Goal: Information Seeking & Learning: Learn about a topic

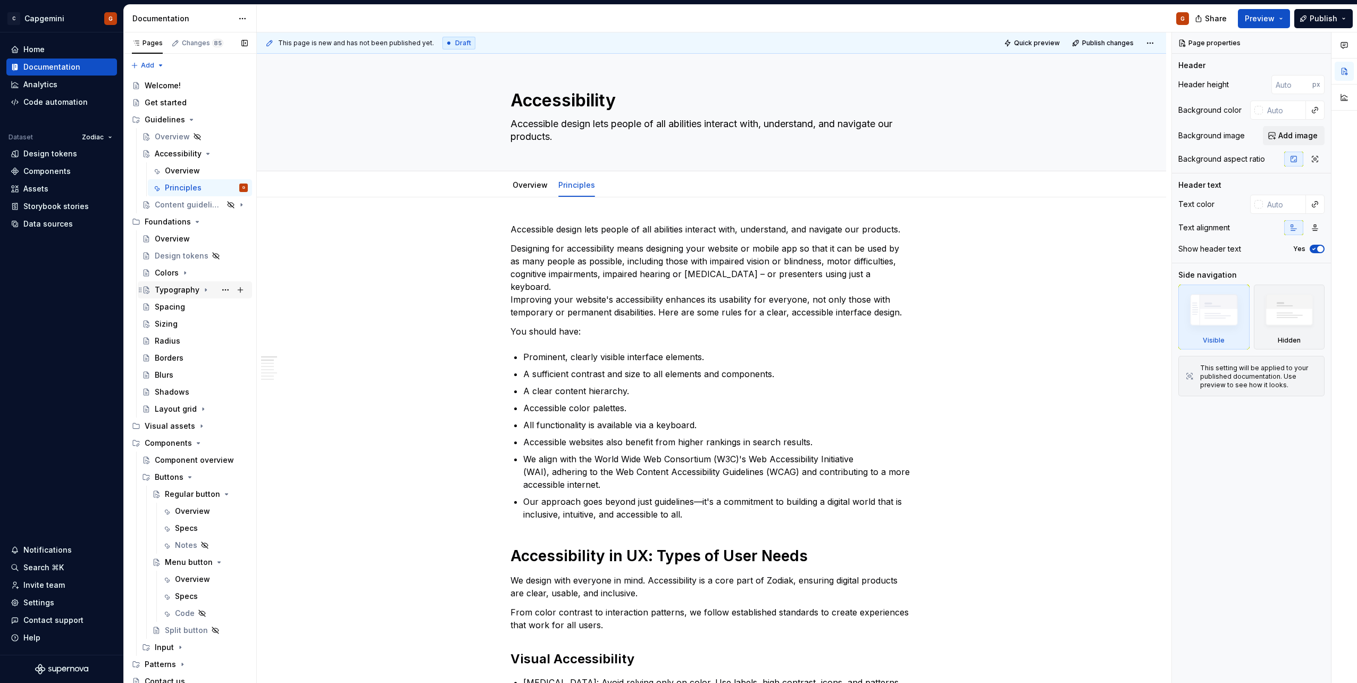
click at [188, 289] on div "Typography" at bounding box center [177, 289] width 45 height 11
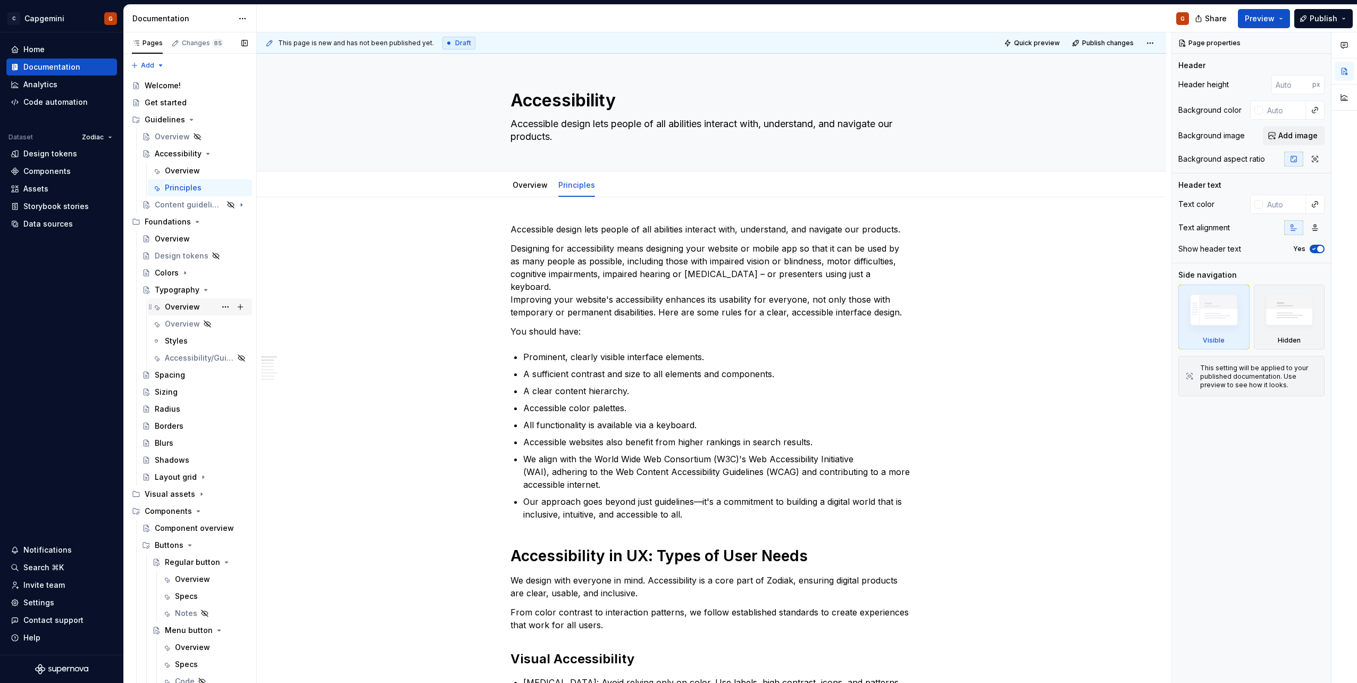
click at [186, 303] on div "Overview" at bounding box center [182, 306] width 35 height 11
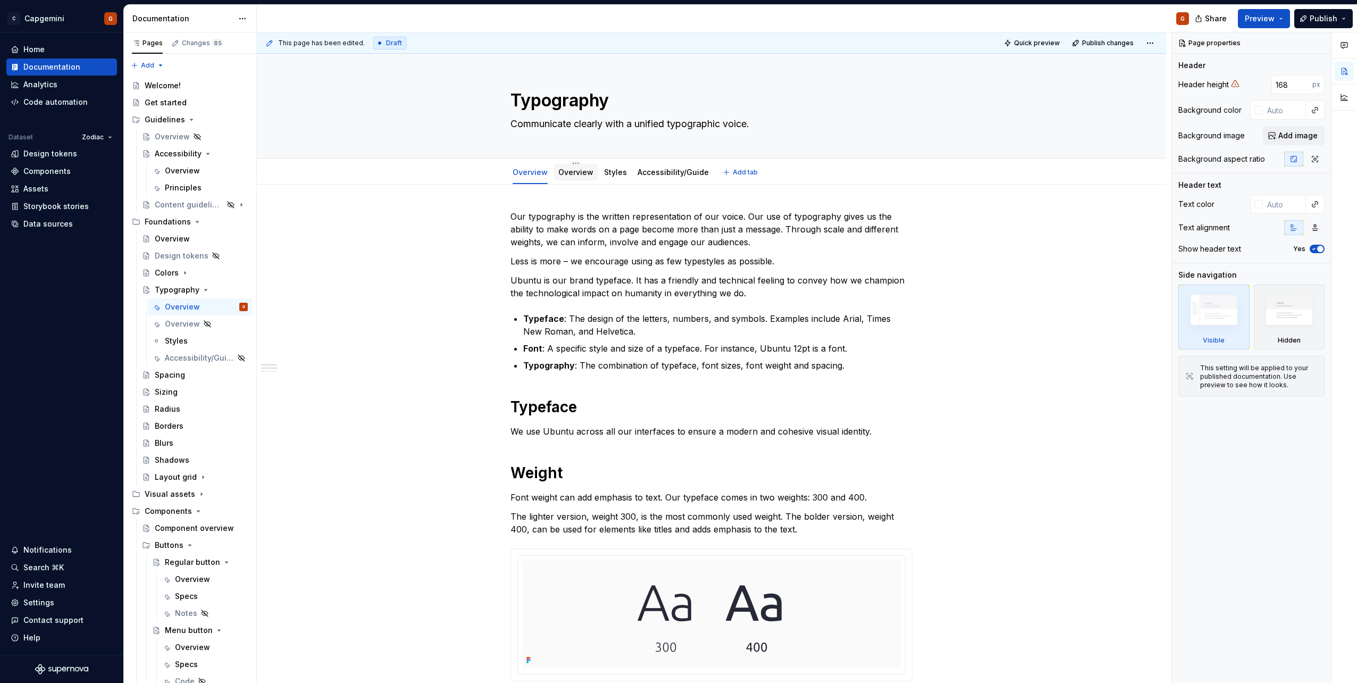
click at [585, 178] on div "Overview" at bounding box center [575, 172] width 35 height 13
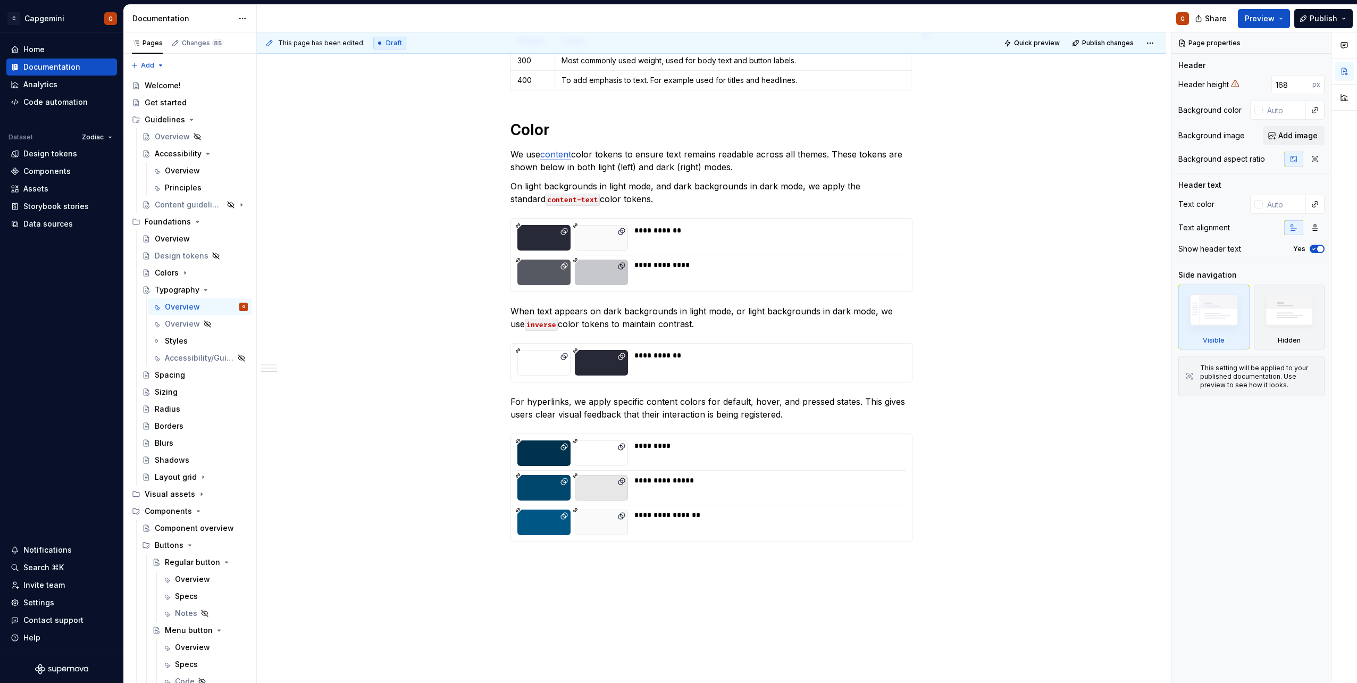
scroll to position [739, 0]
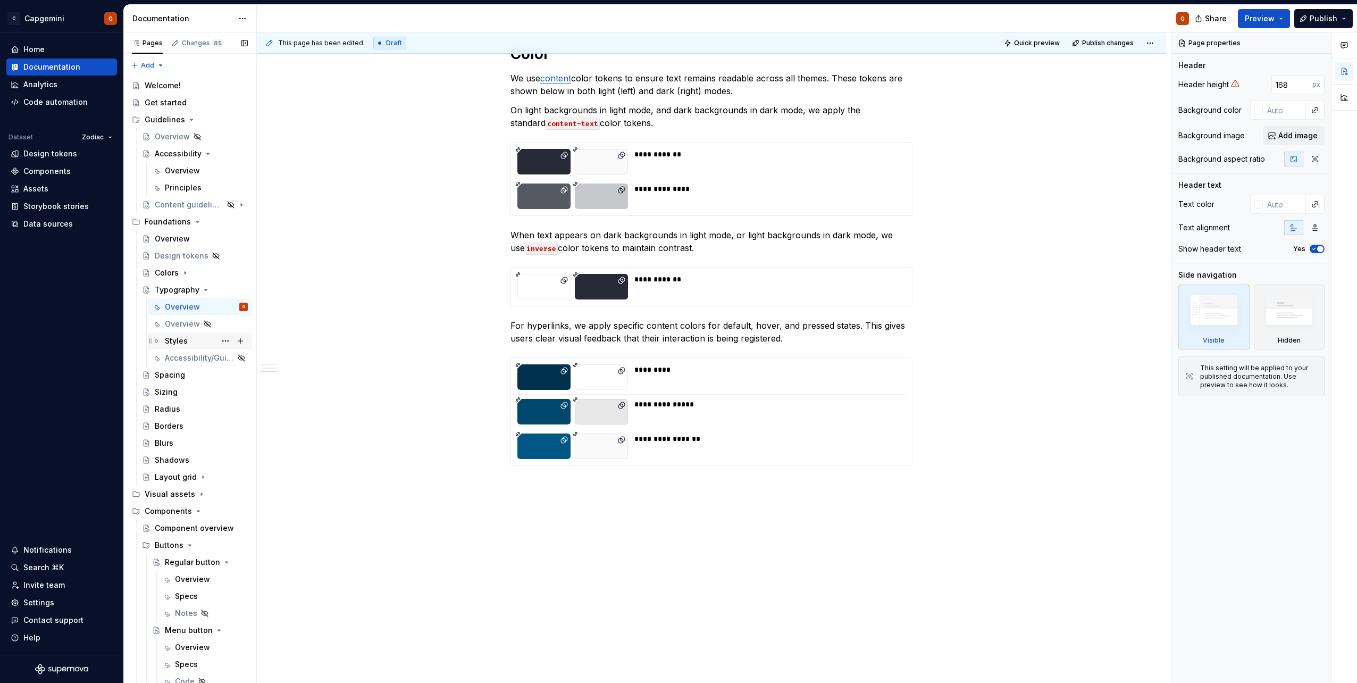
click at [164, 336] on div "Styles" at bounding box center [200, 340] width 96 height 15
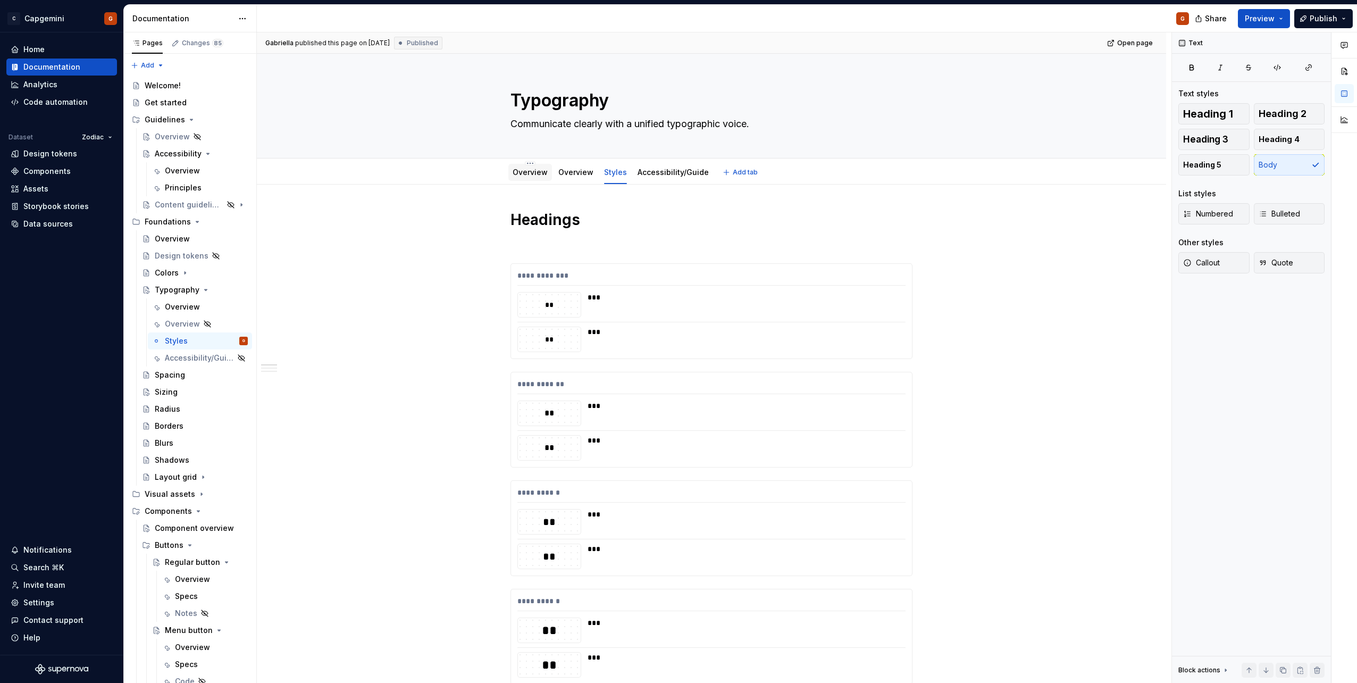
click at [529, 176] on link "Overview" at bounding box center [530, 171] width 35 height 9
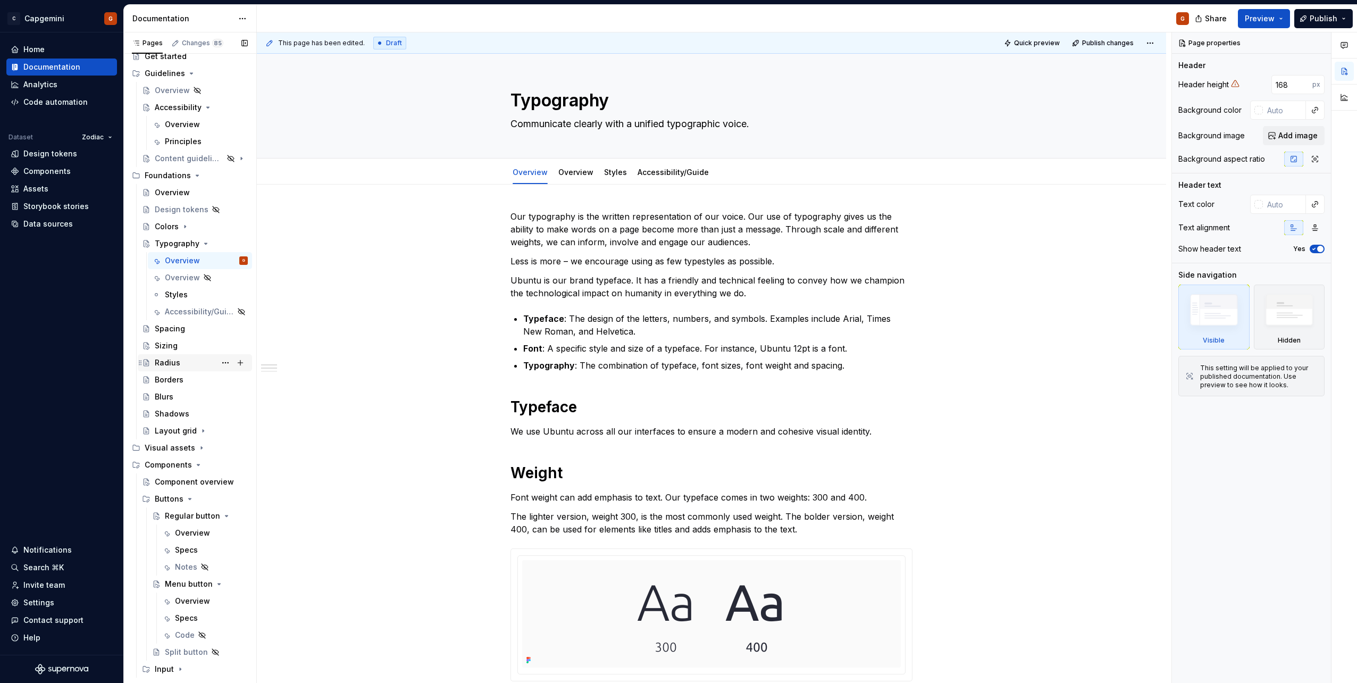
scroll to position [89, 0]
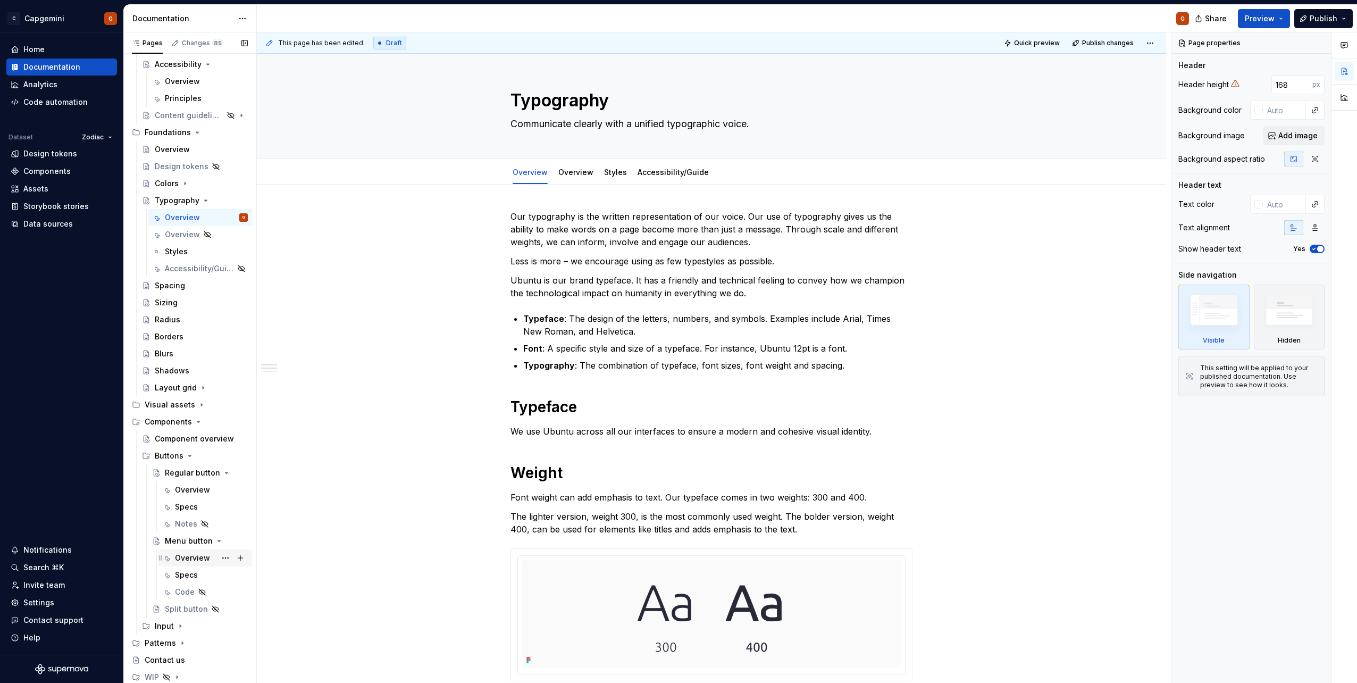
click at [182, 552] on div "Overview" at bounding box center [192, 557] width 35 height 11
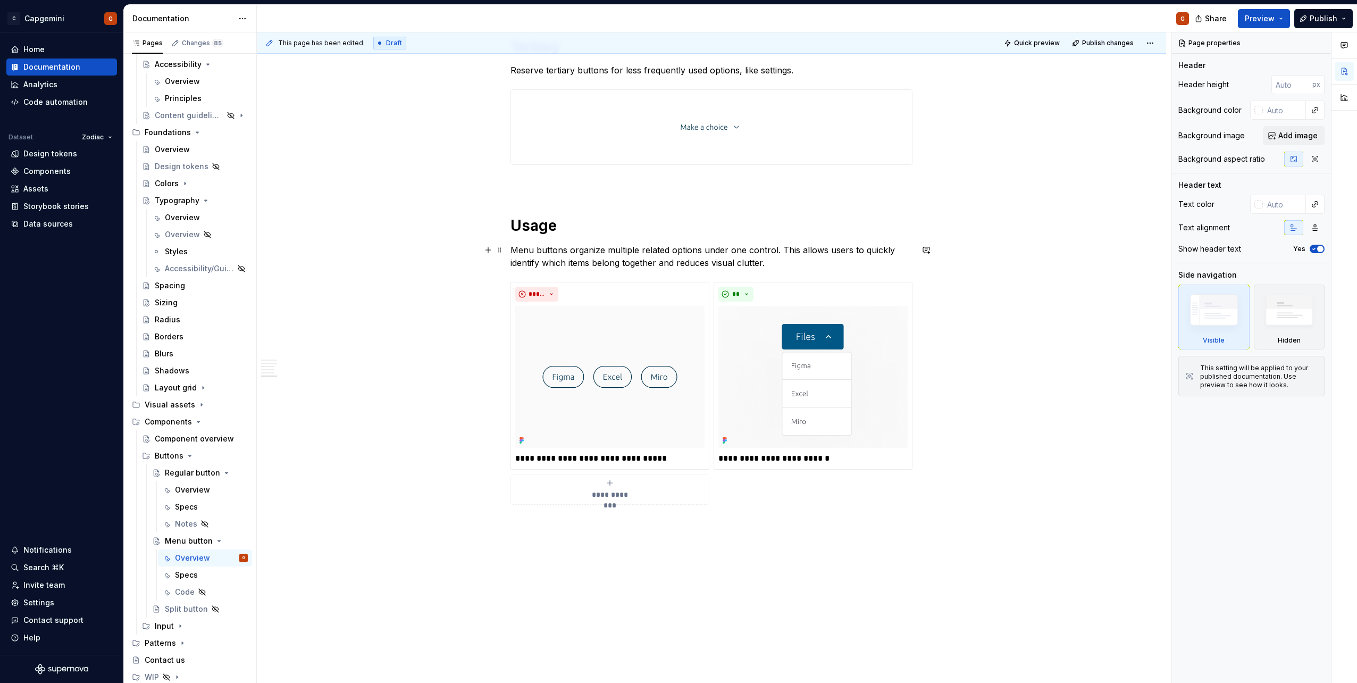
scroll to position [1195, 0]
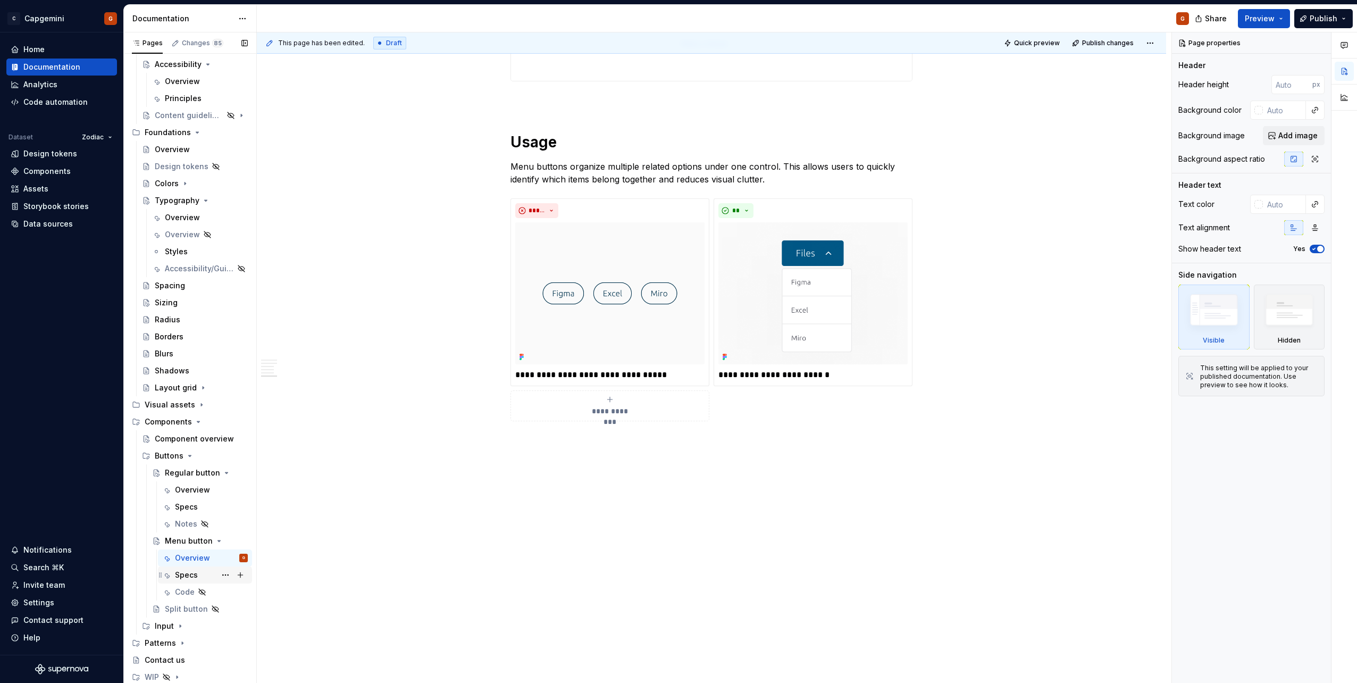
click at [174, 576] on div "Specs" at bounding box center [205, 574] width 86 height 15
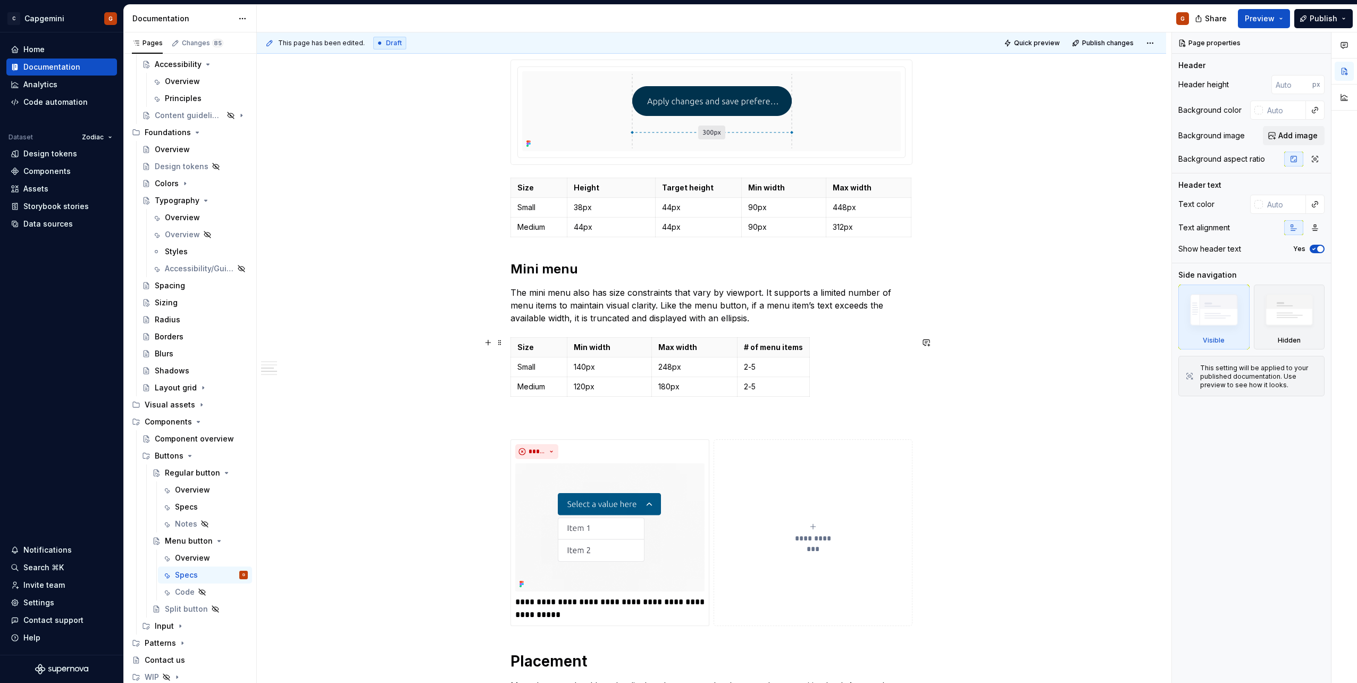
scroll to position [638, 0]
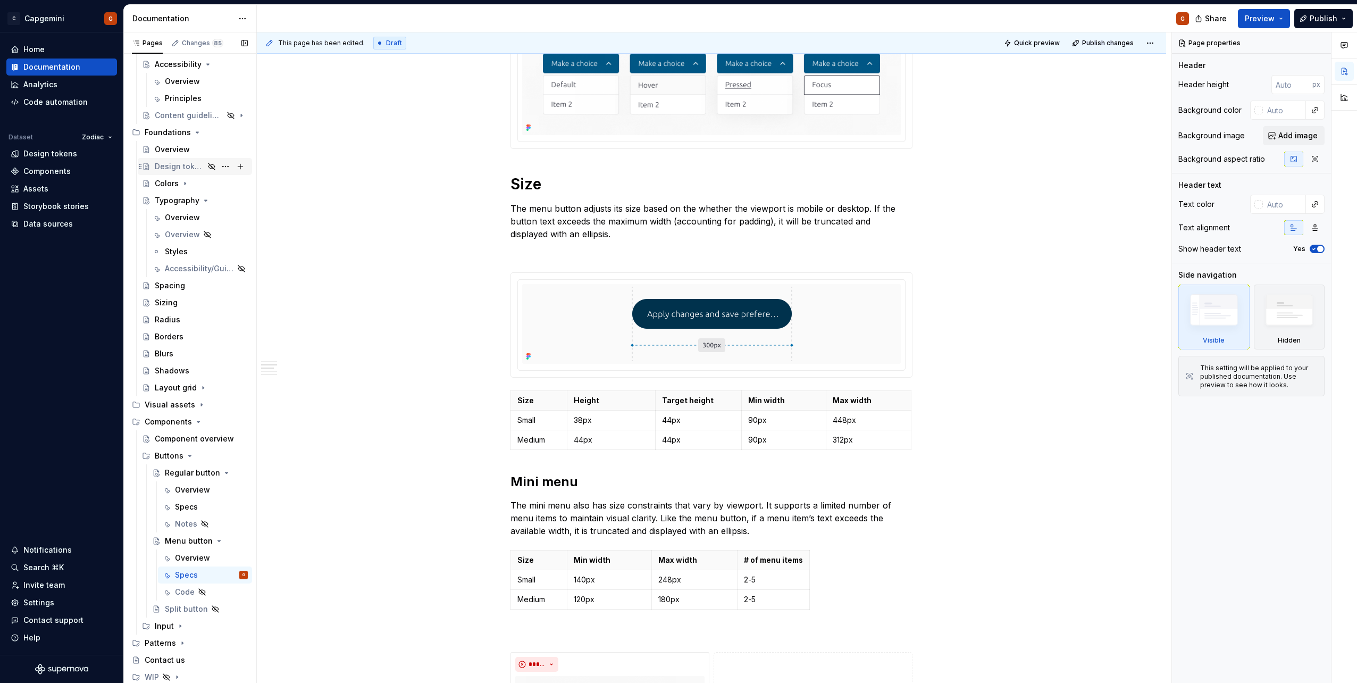
click at [179, 163] on div "Design tokens" at bounding box center [179, 166] width 49 height 11
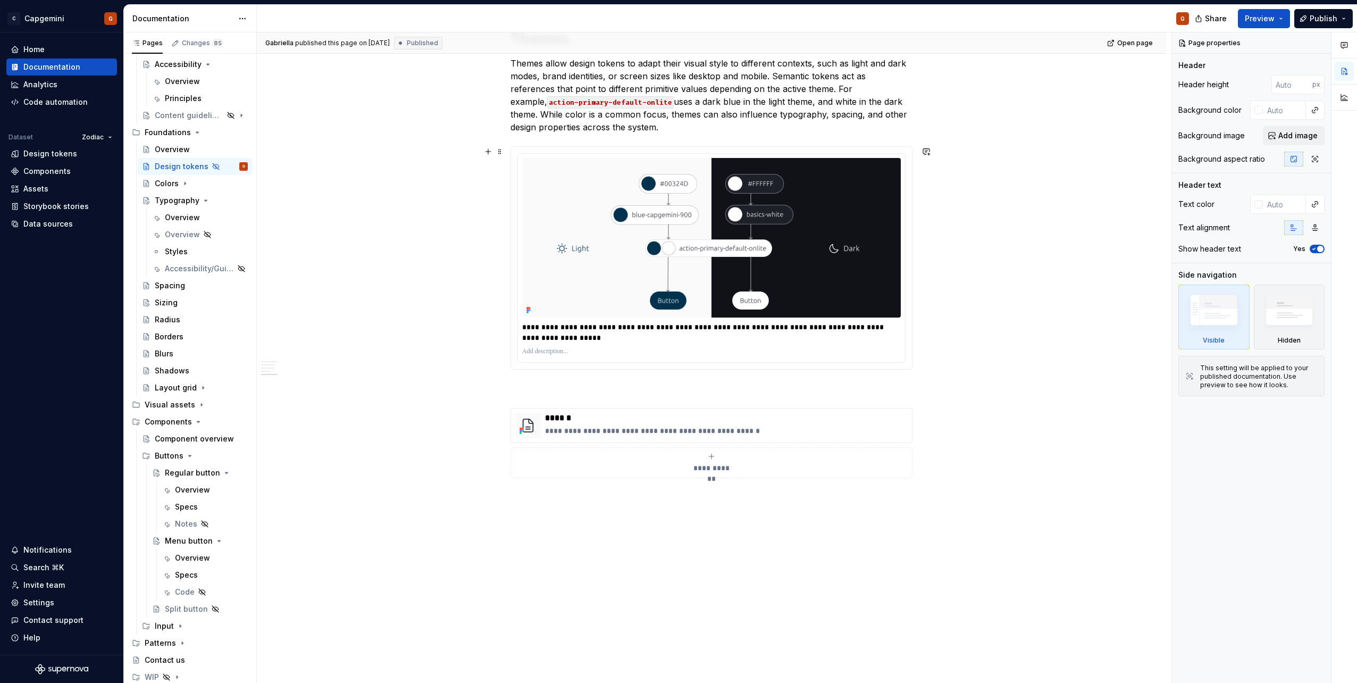
scroll to position [1737, 0]
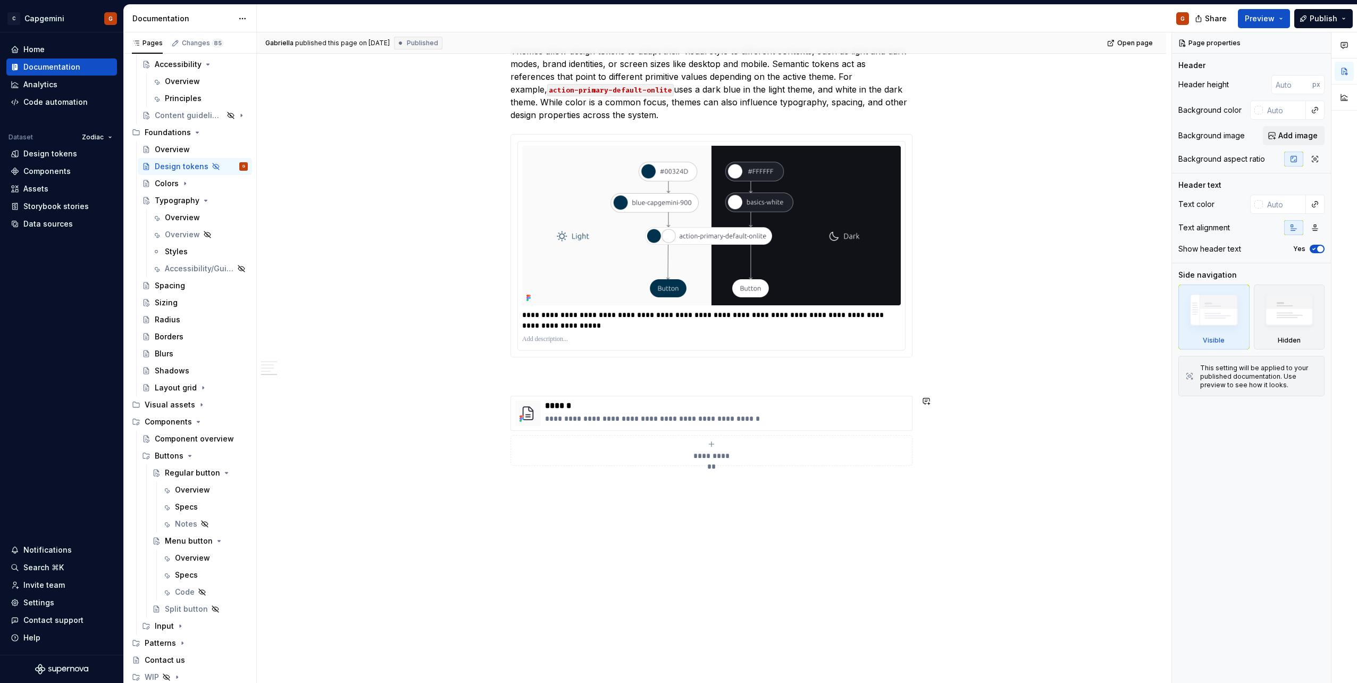
drag, startPoint x: 501, startPoint y: 525, endPoint x: 491, endPoint y: 523, distance: 10.2
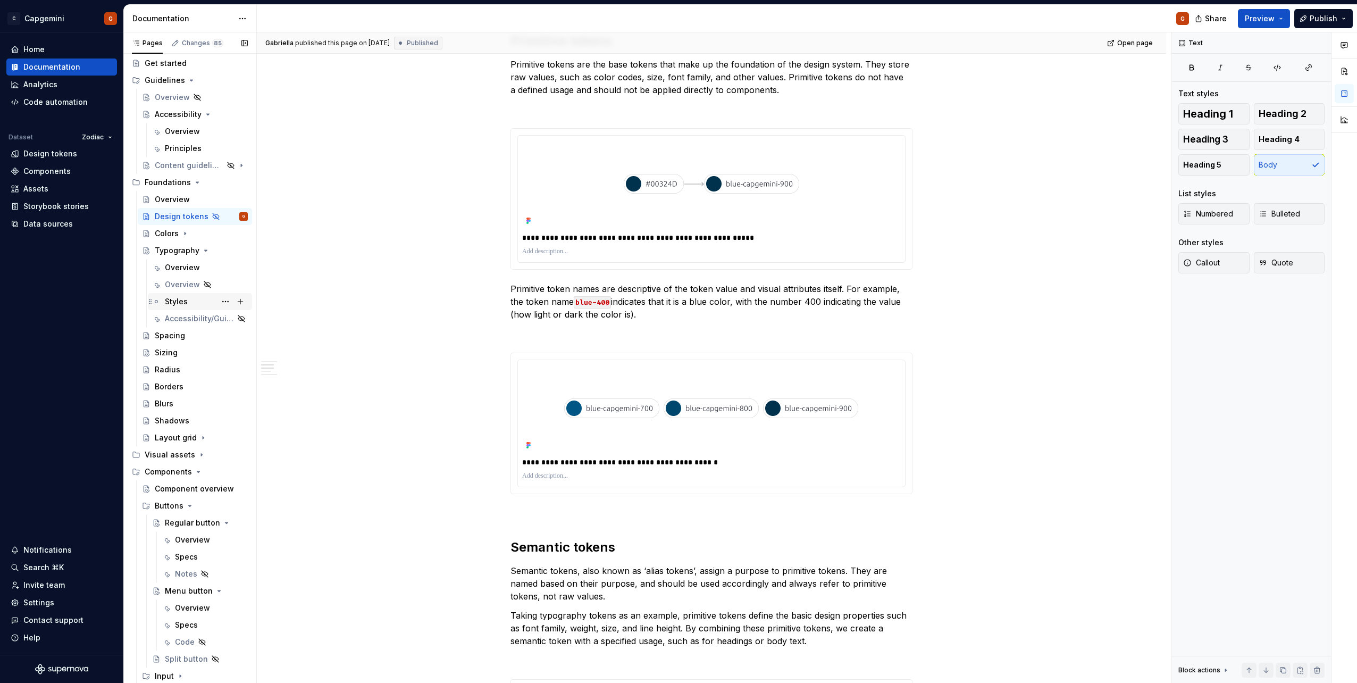
scroll to position [0, 0]
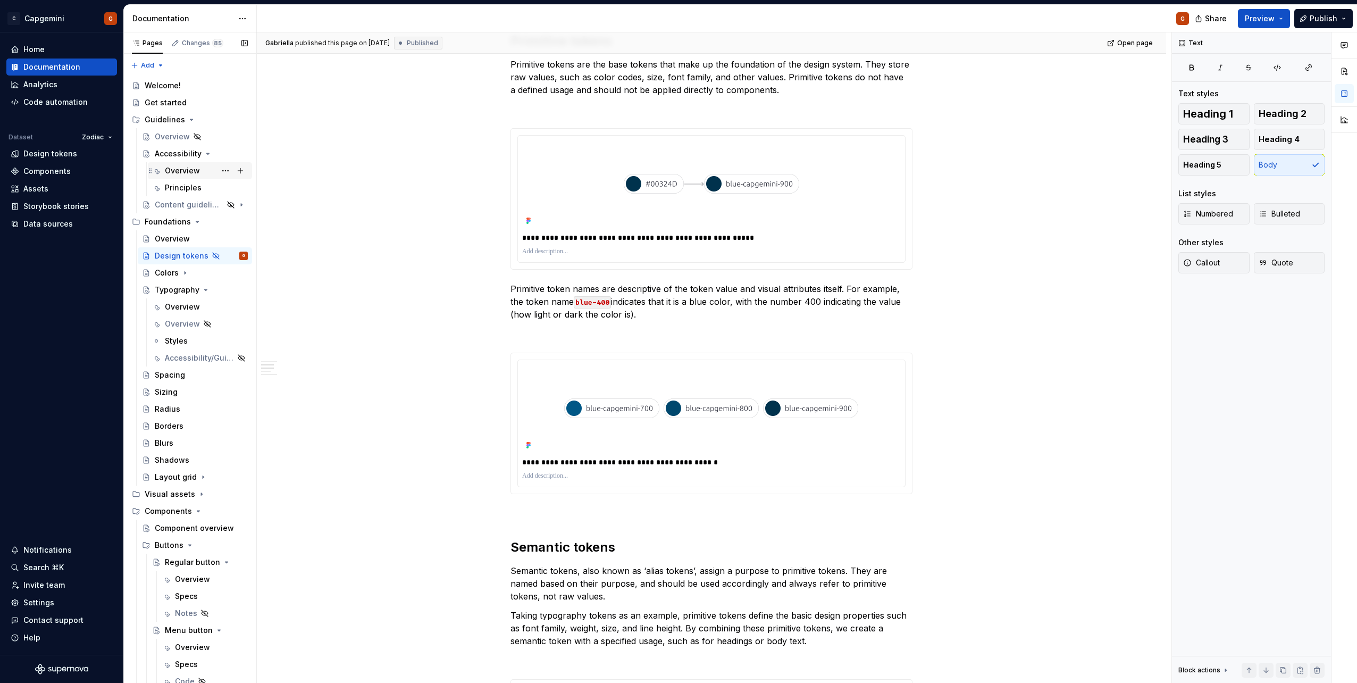
click at [180, 164] on div "Overview" at bounding box center [206, 170] width 83 height 15
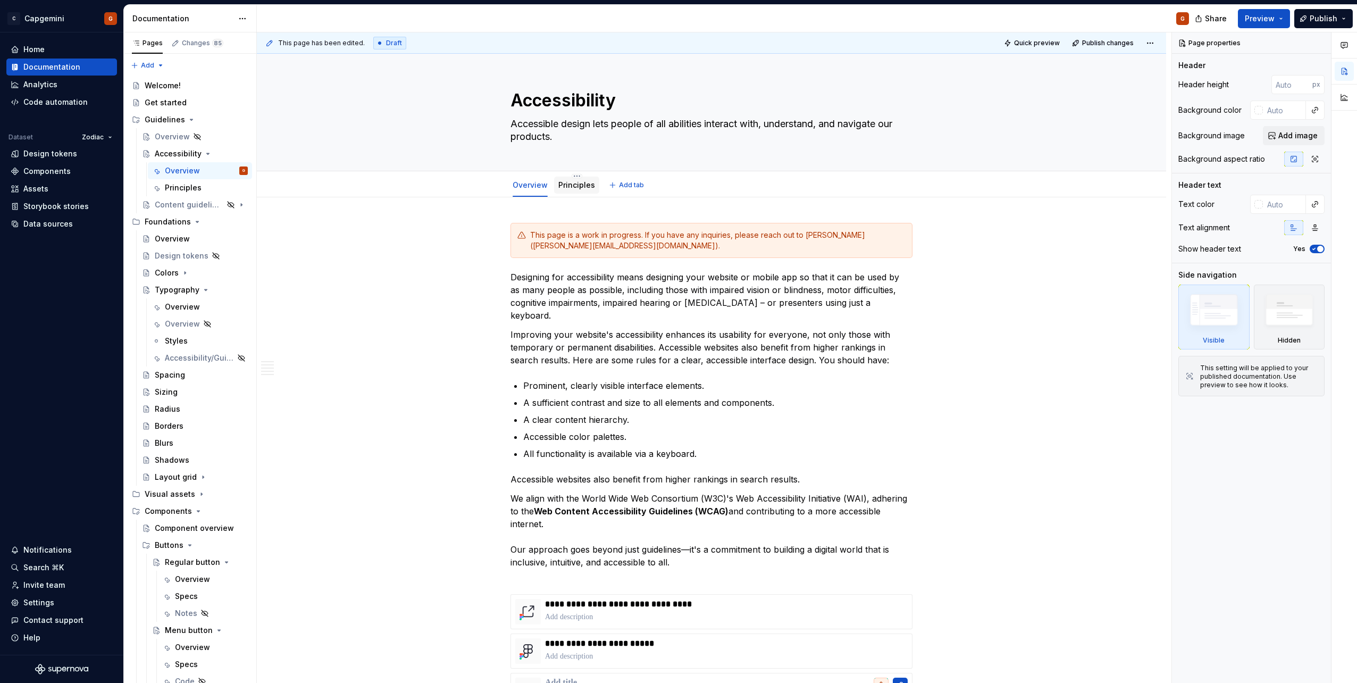
click at [582, 186] on link "Principles" at bounding box center [576, 184] width 37 height 9
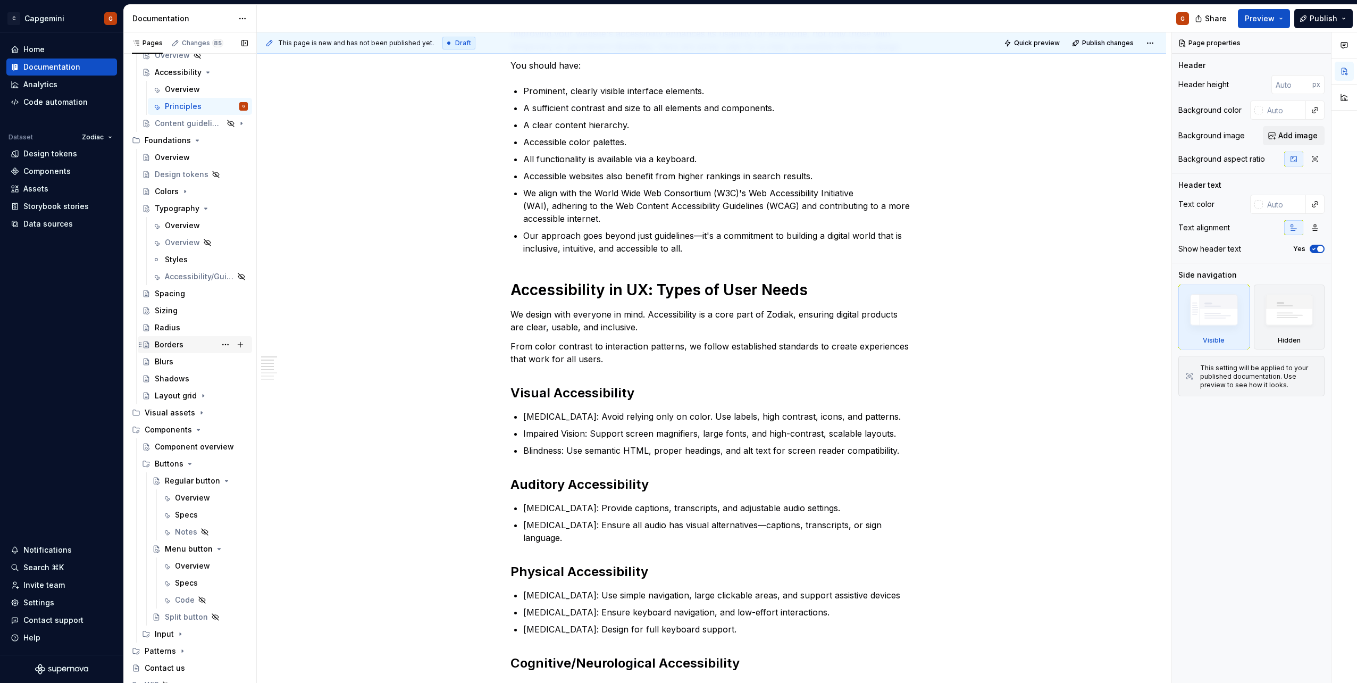
scroll to position [89, 0]
click at [198, 408] on icon "Page tree" at bounding box center [201, 404] width 9 height 9
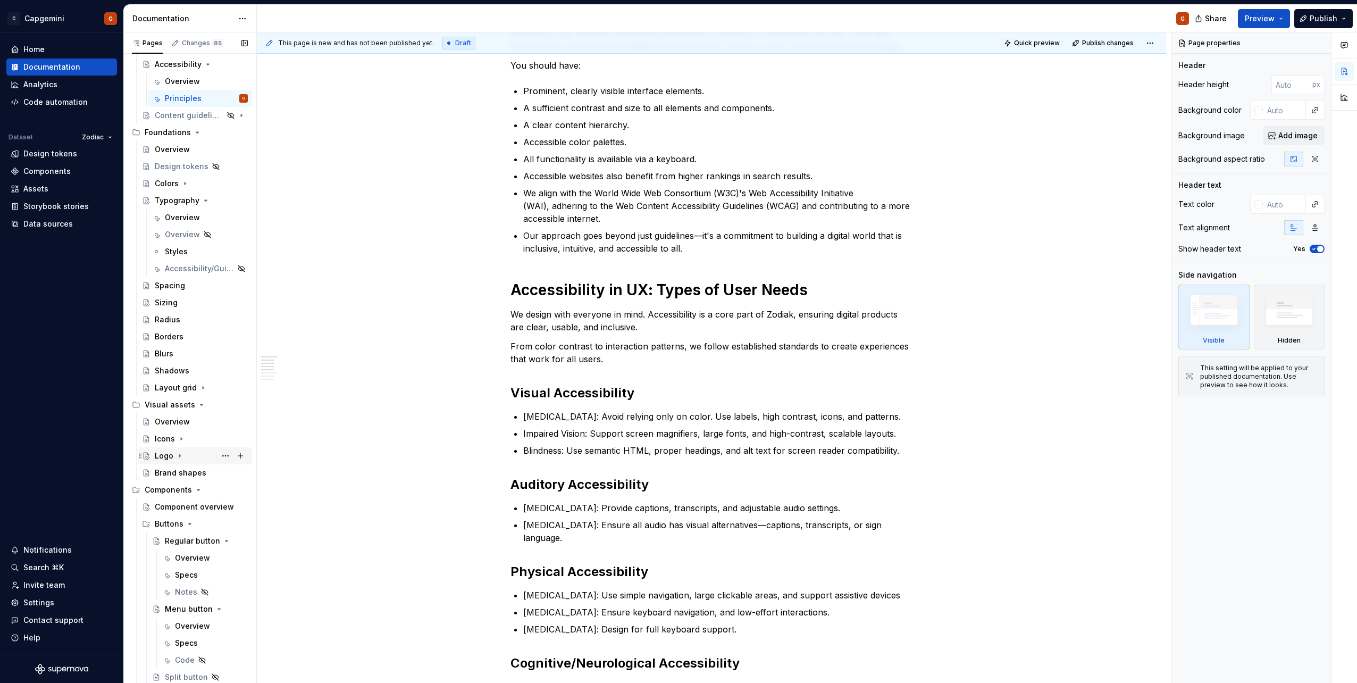
click at [162, 458] on div "Logo" at bounding box center [164, 455] width 19 height 11
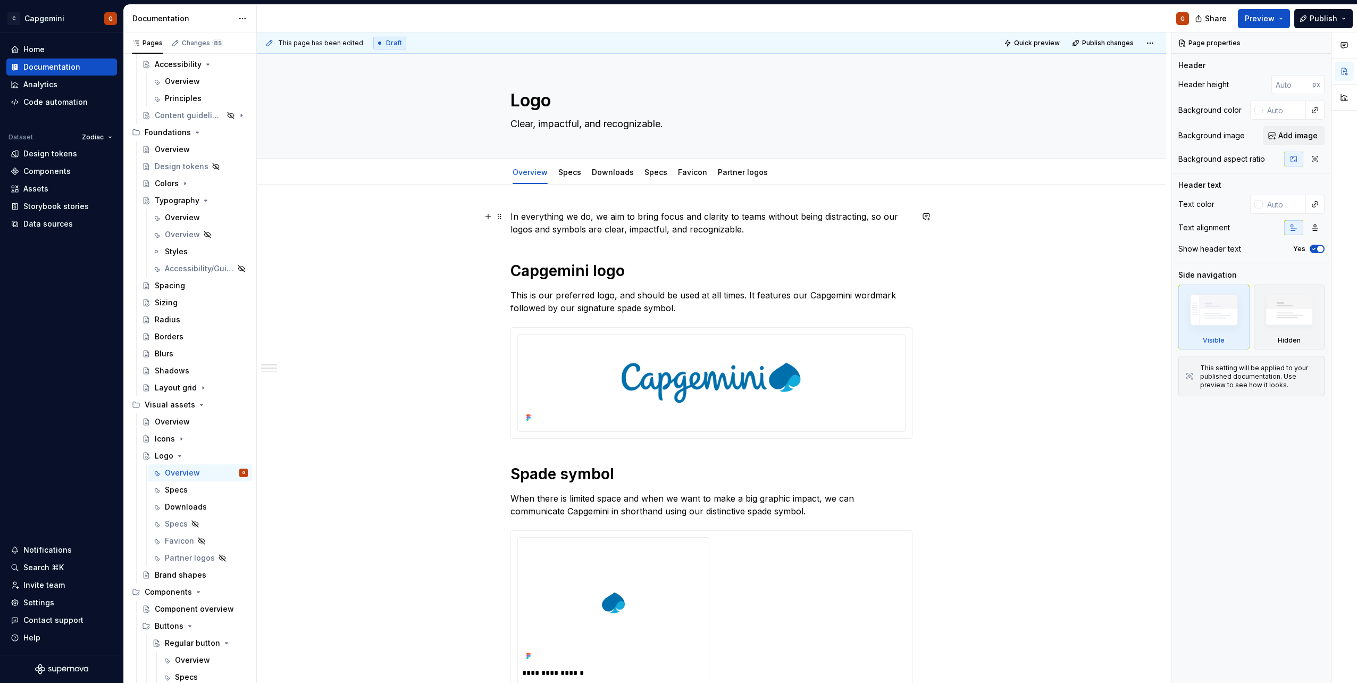
type textarea "*"
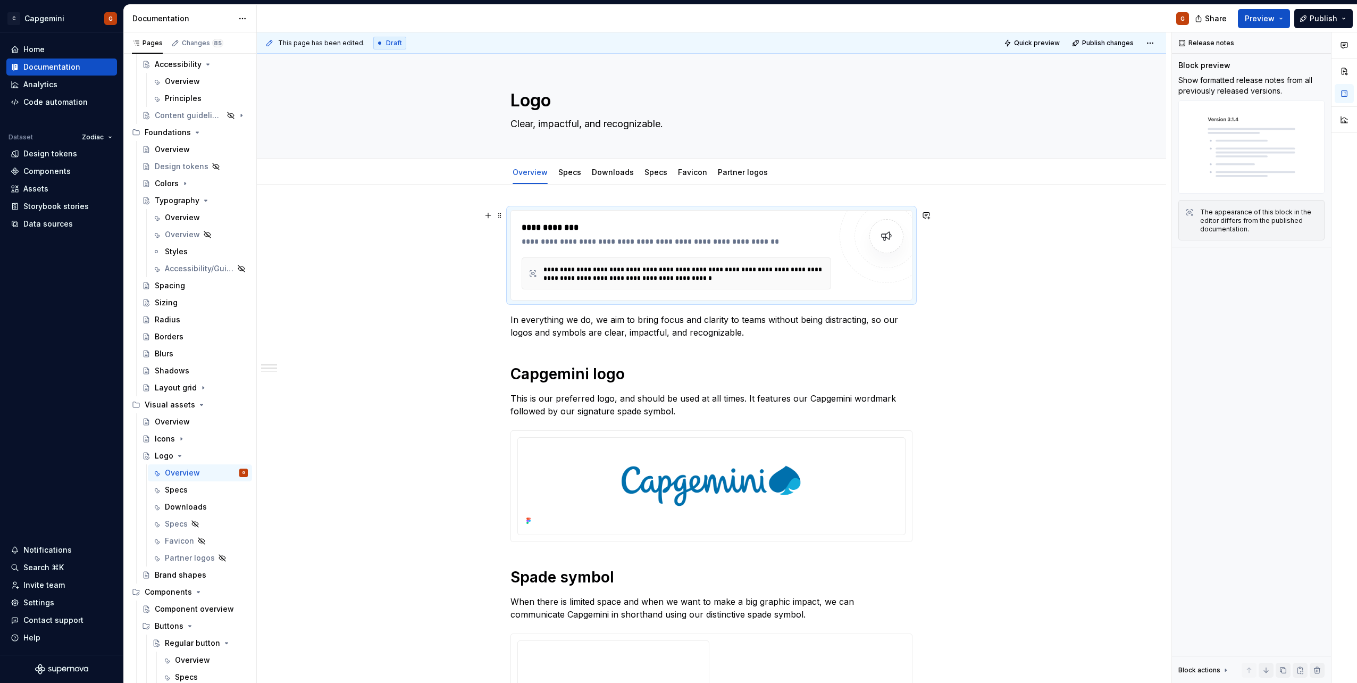
click at [608, 244] on div "**********" at bounding box center [676, 241] width 309 height 11
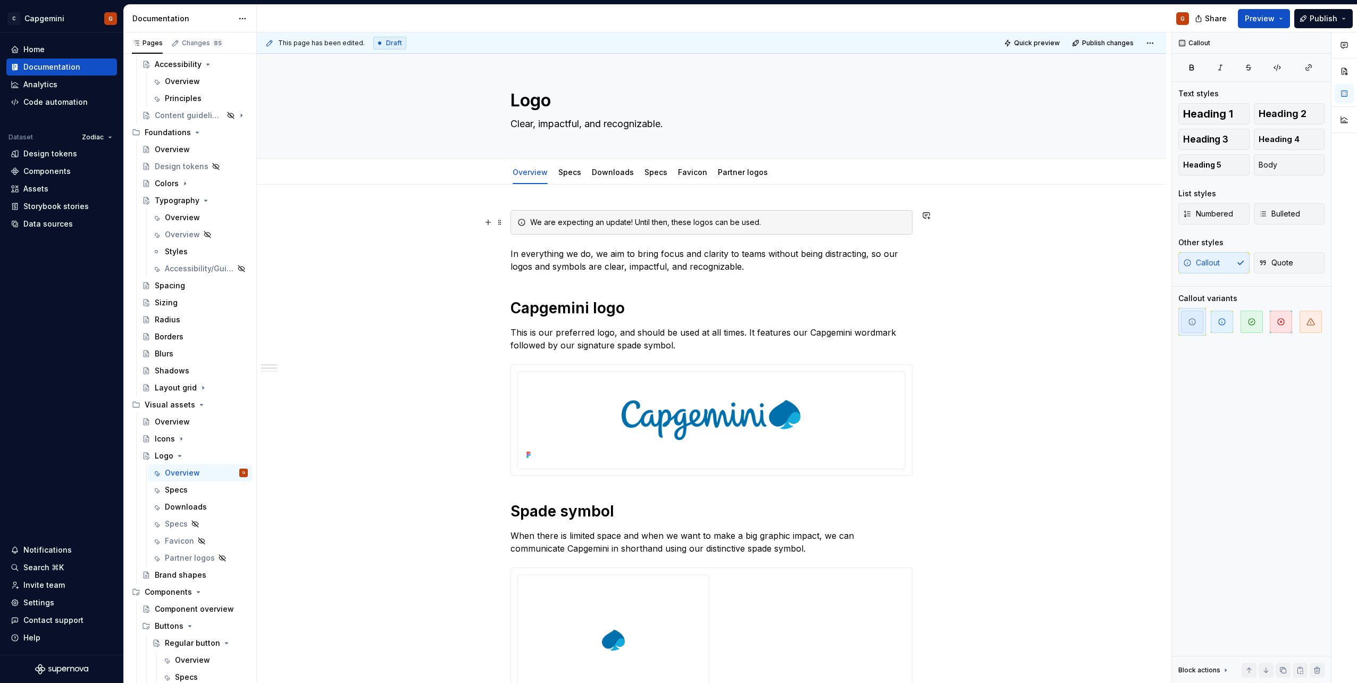
click at [719, 221] on div "We are expecting an update! Until then, these logos can be used." at bounding box center [717, 222] width 375 height 11
click at [681, 223] on div "We are expecting an update! Until then, these logos should be used." at bounding box center [717, 222] width 375 height 11
click at [803, 224] on div "We are expecting an update! Until then, the logos in this section should be use…" at bounding box center [717, 222] width 375 height 11
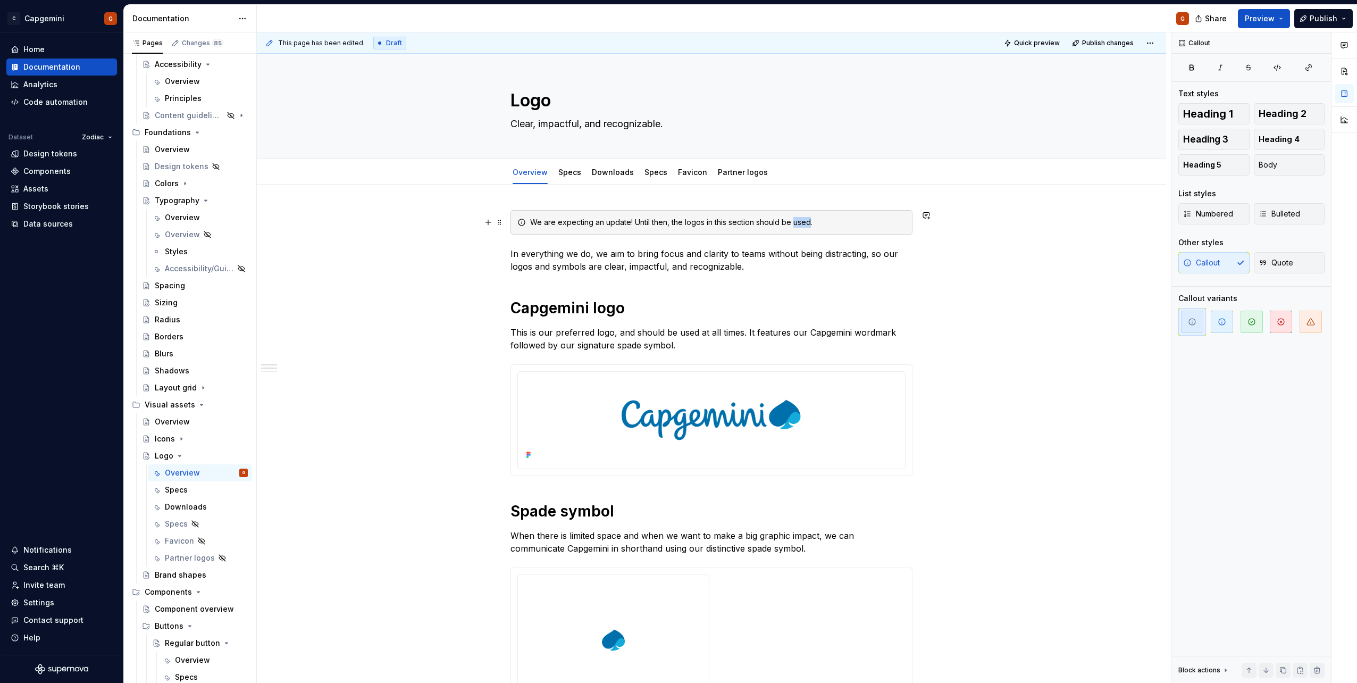
click at [803, 224] on div "We are expecting an update! Until then, the logos in this section should be use…" at bounding box center [717, 222] width 375 height 11
click at [599, 227] on div "We are expecting an update! Until then, the logos in this section should be use…" at bounding box center [717, 222] width 375 height 11
click at [687, 222] on div "We are expecting a logo update! Until then, the logos in this section should be…" at bounding box center [717, 222] width 375 height 11
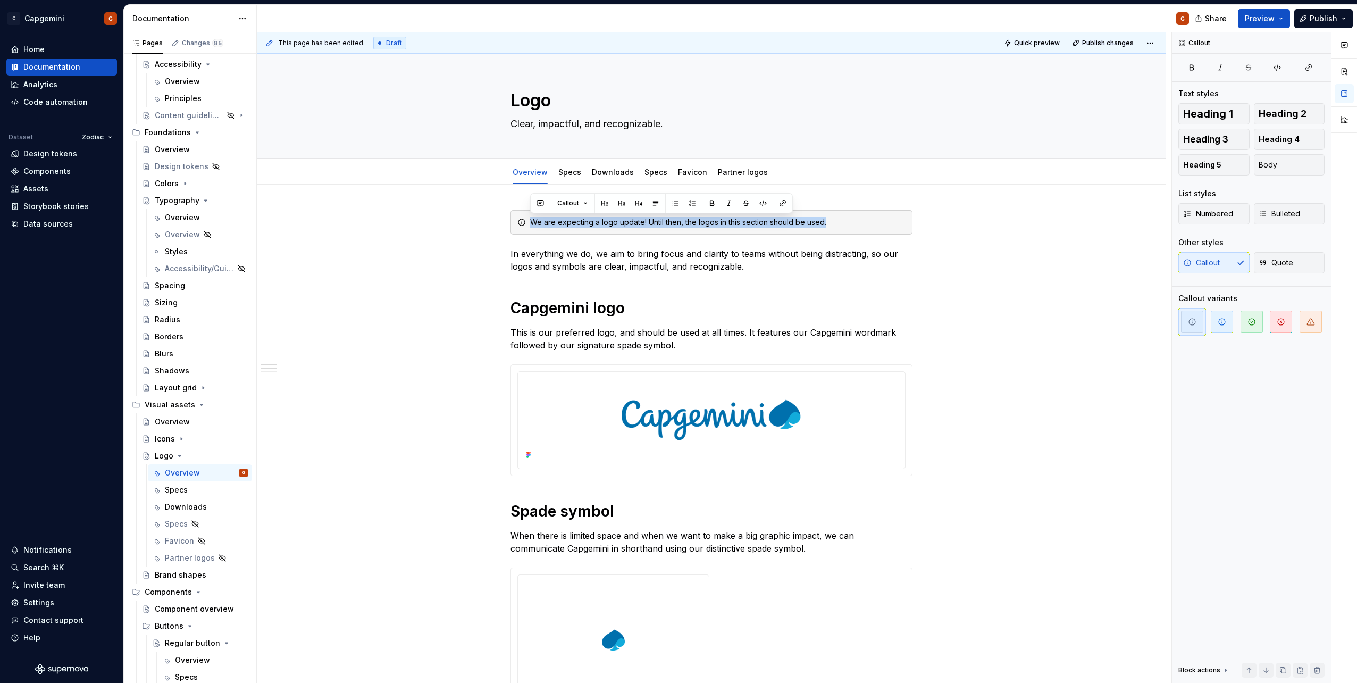
copy div "We are expecting a logo update! Until then, the logos in this section should be…"
click at [602, 219] on div "We are expecting a logo update! Until then, the logos in this section should be…" at bounding box center [717, 222] width 375 height 11
click at [597, 223] on div "We are expecting a logo update! Until then, the logos in this section should be…" at bounding box center [717, 222] width 375 height 11
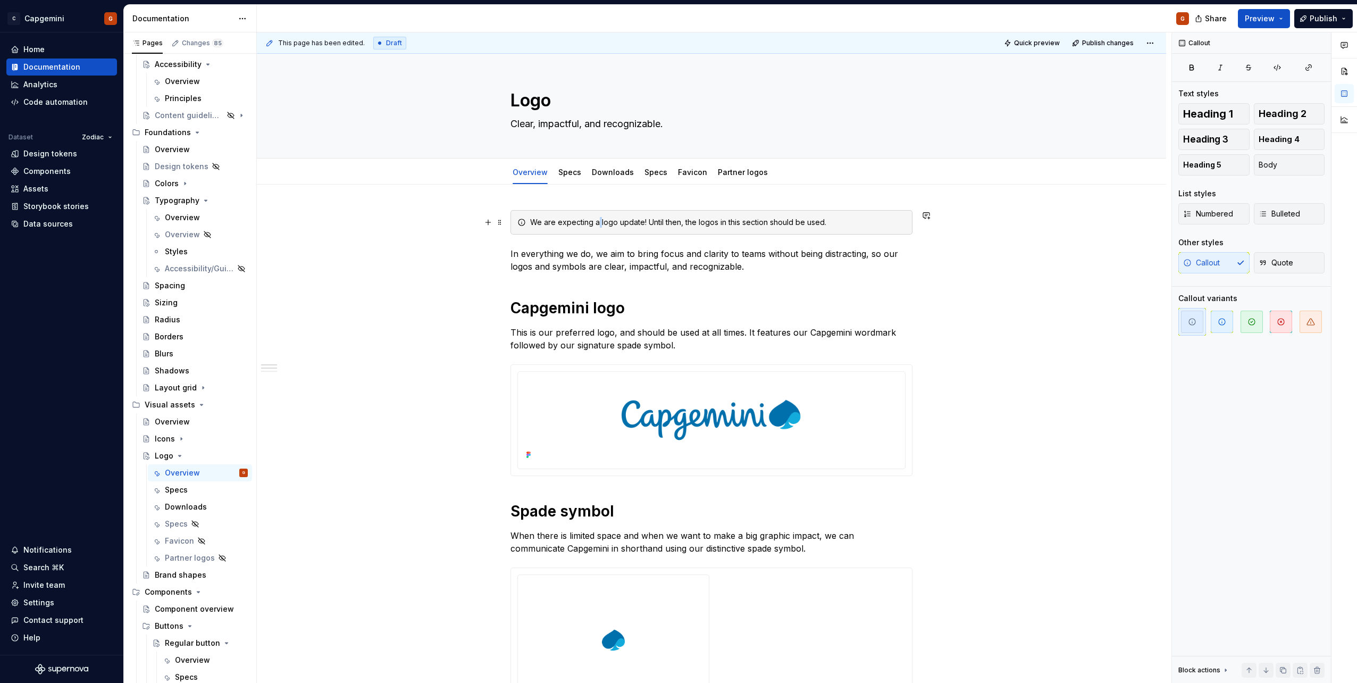
click at [597, 223] on div "We are expecting a logo update! Until then, the logos in this section should be…" at bounding box center [717, 222] width 375 height 11
click at [843, 225] on div "We’re updating our logos soon! In the meantime, use the current logos listed he…" at bounding box center [717, 222] width 375 height 11
click at [1222, 322] on icon "button" at bounding box center [1222, 321] width 6 height 6
click at [775, 262] on p "In everything we do, we aim to bring focus and clarity to teams without being d…" at bounding box center [711, 260] width 402 height 26
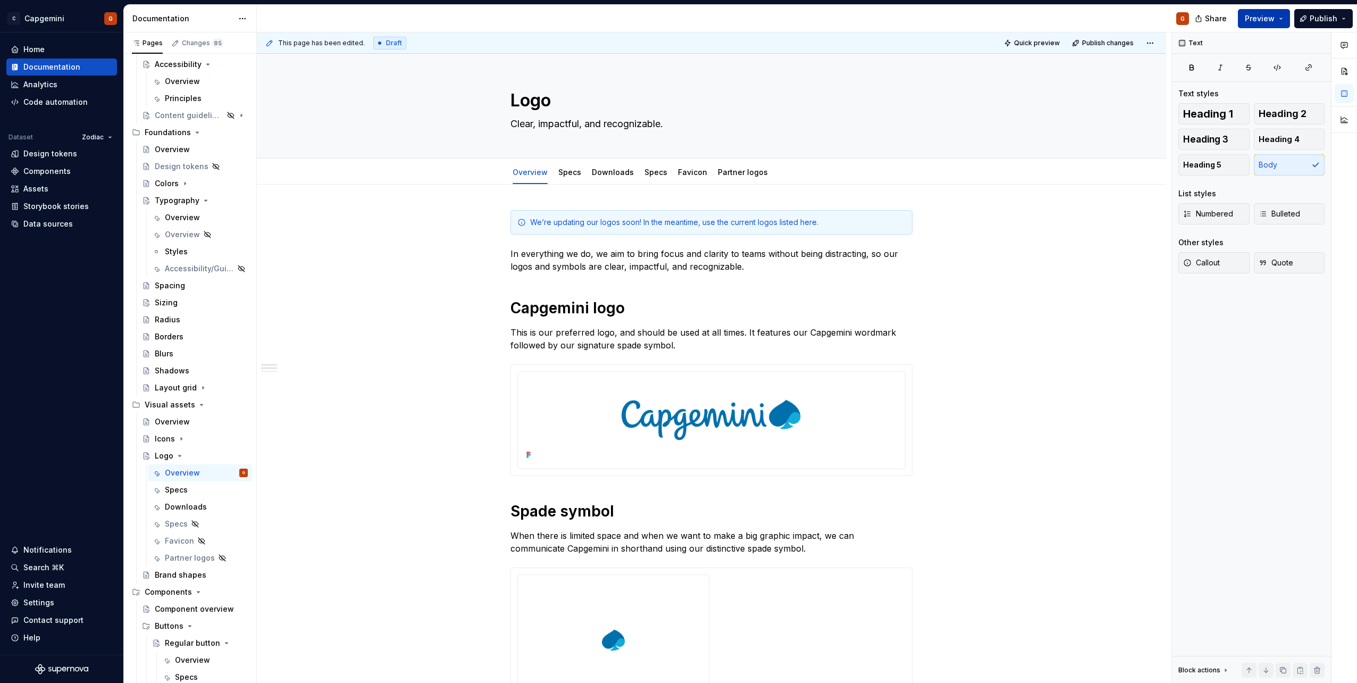
click at [1278, 22] on button "Preview" at bounding box center [1264, 18] width 52 height 19
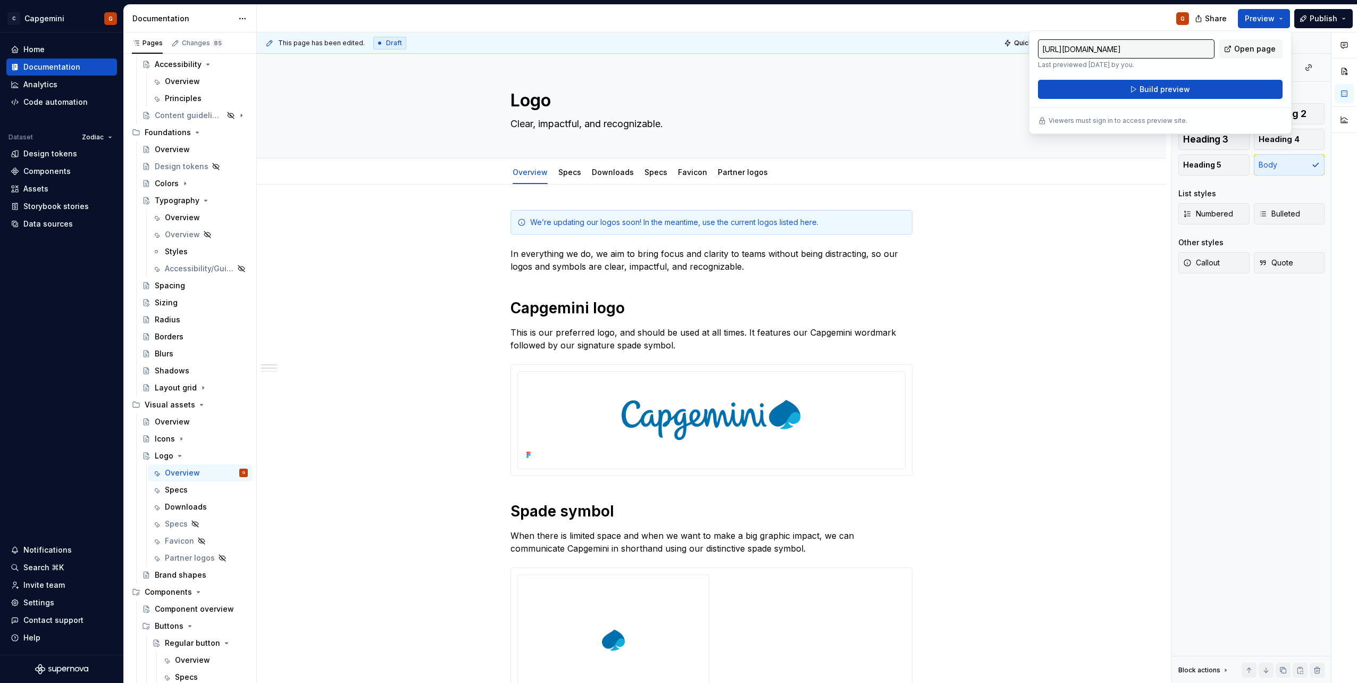
drag, startPoint x: 1278, startPoint y: 22, endPoint x: 1036, endPoint y: 239, distance: 324.9
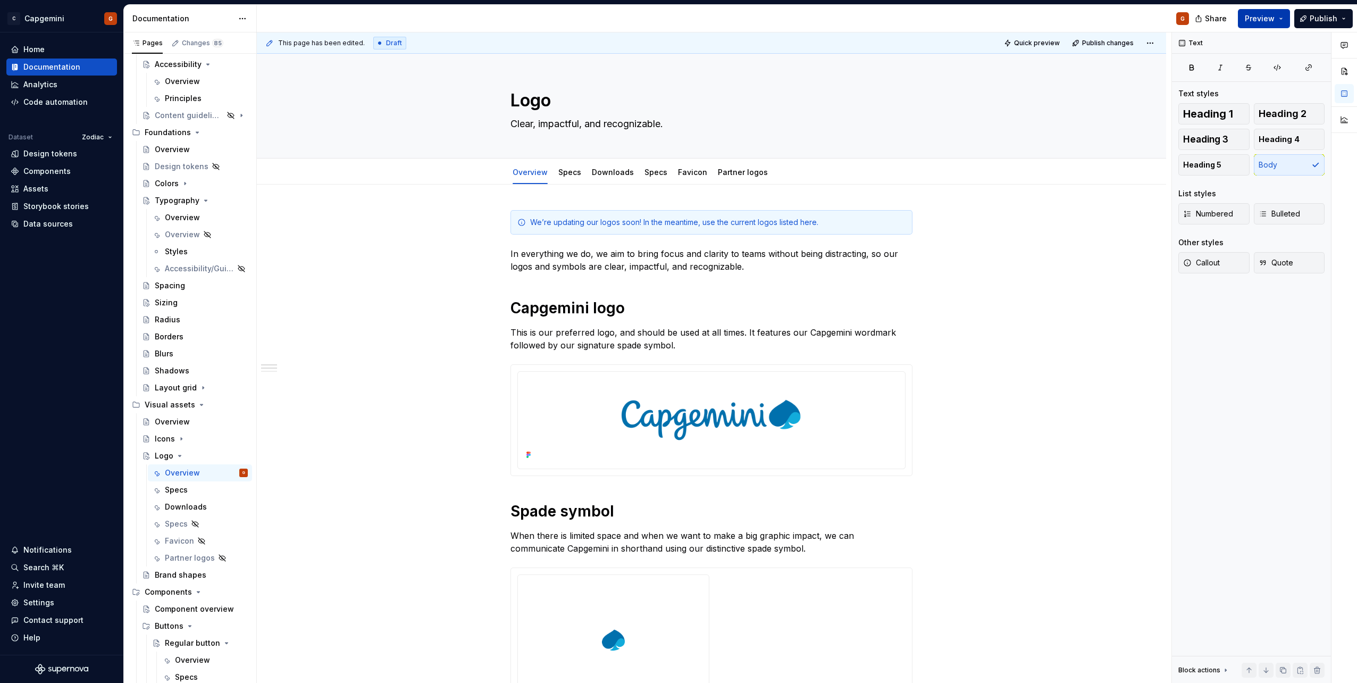
click at [1281, 22] on button "Preview" at bounding box center [1264, 18] width 52 height 19
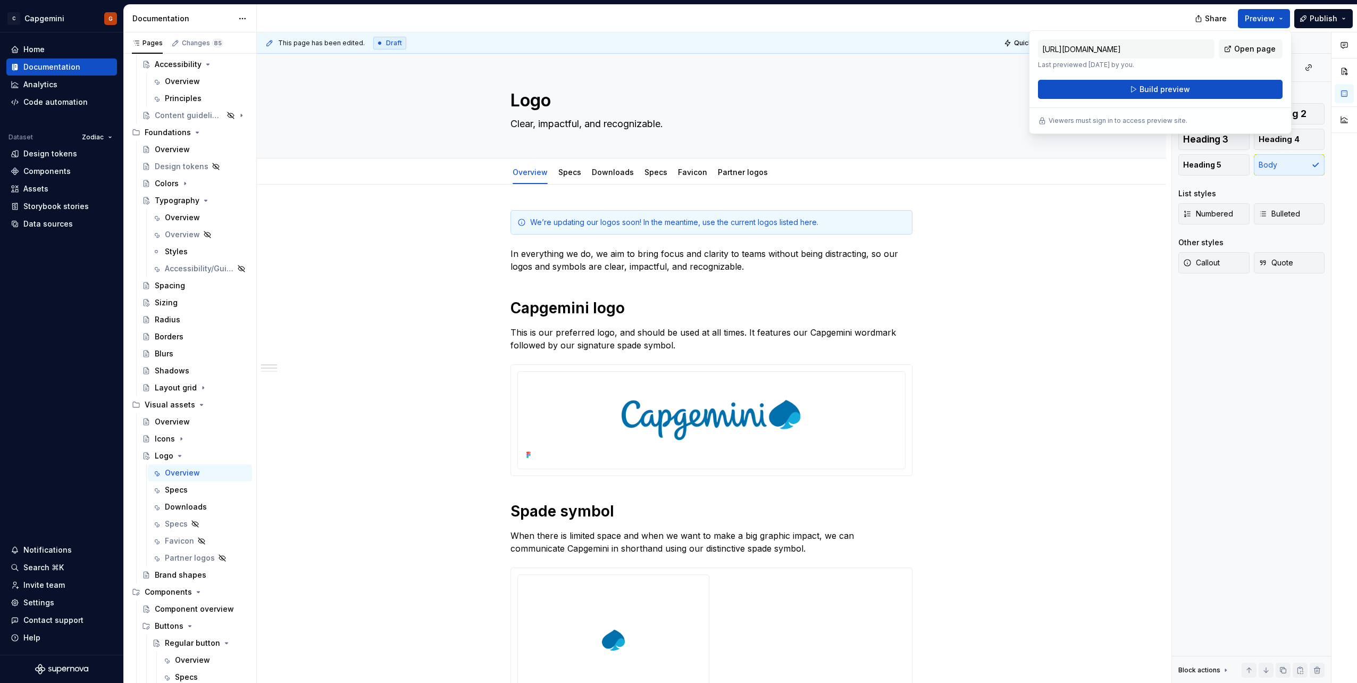
type textarea "*"
